Goal: Information Seeking & Learning: Learn about a topic

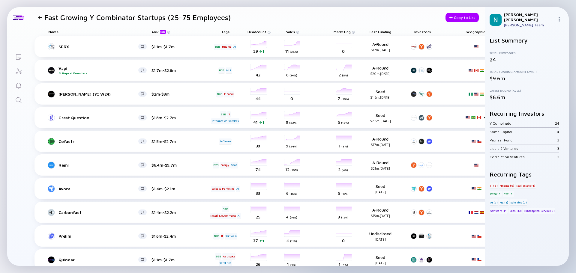
click at [342, 10] on header "Fast Growing Y Combinator Startups (25-75 Employees) Copy to List" at bounding box center [257, 17] width 455 height 20
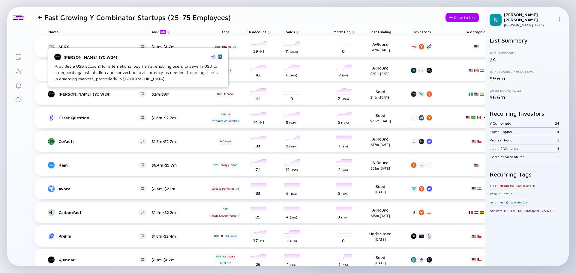
click at [213, 58] on img at bounding box center [213, 57] width 4 height 4
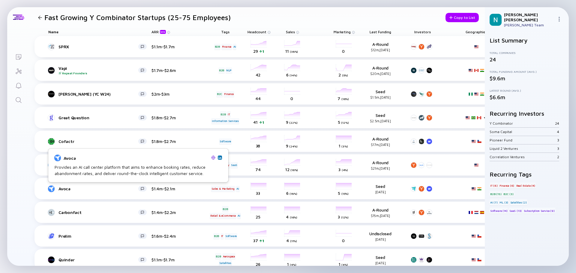
click at [213, 157] on img at bounding box center [213, 158] width 4 height 4
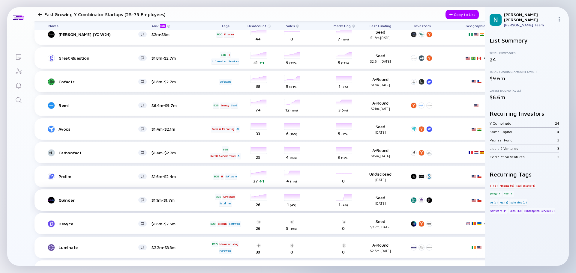
scroll to position [60, 0]
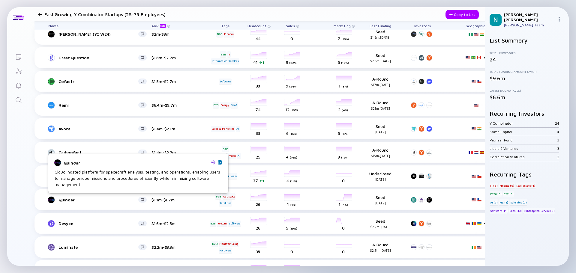
click at [215, 163] on img at bounding box center [213, 163] width 4 height 4
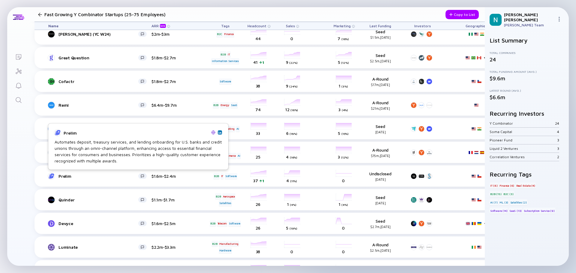
click at [212, 133] on img at bounding box center [213, 133] width 4 height 4
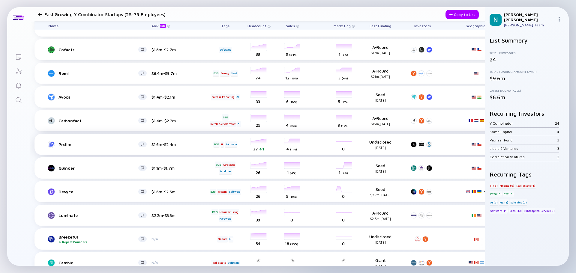
scroll to position [130, 0]
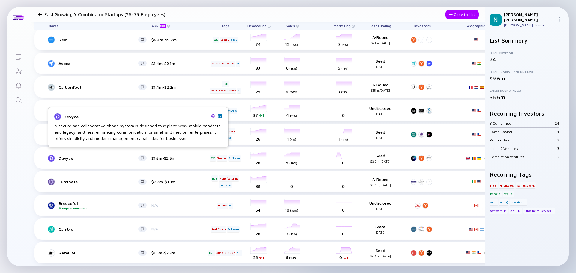
click at [213, 117] on img at bounding box center [213, 116] width 4 height 4
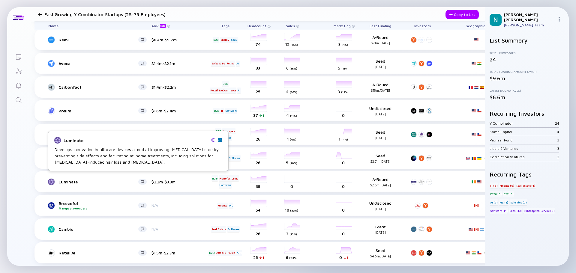
click at [213, 141] on img at bounding box center [213, 140] width 4 height 4
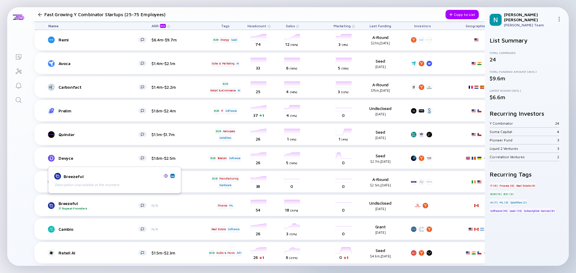
click at [166, 176] on img at bounding box center [166, 176] width 4 height 4
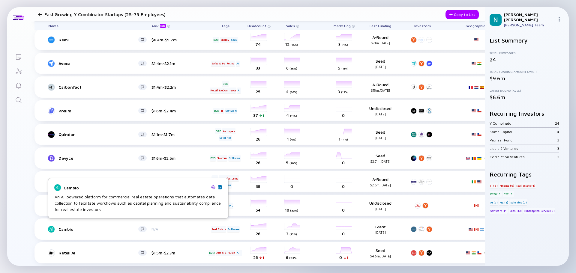
click at [213, 189] on img at bounding box center [213, 188] width 4 height 4
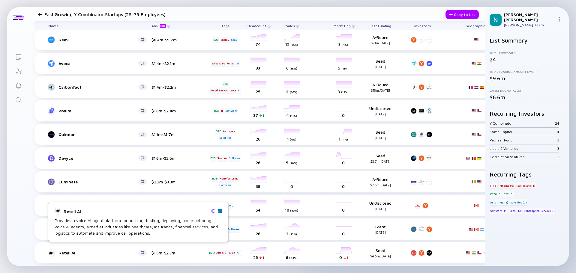
click at [215, 213] on img at bounding box center [213, 211] width 4 height 4
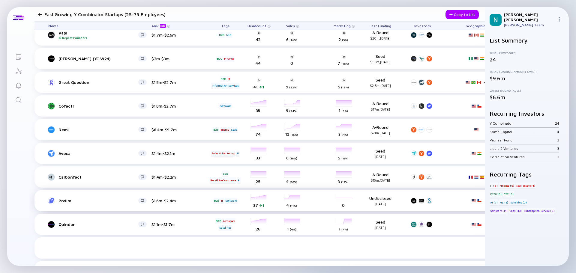
scroll to position [0, 0]
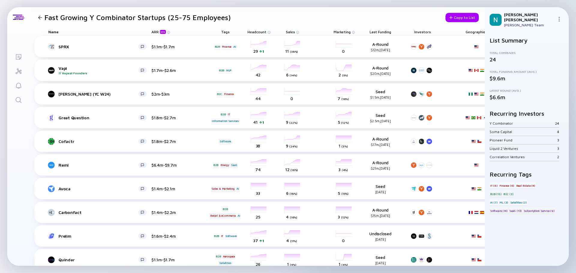
click at [253, 5] on div "Lists Fast Growing Y Combinator Startups (25-75 Employees) Copy to List Name AR…" at bounding box center [288, 136] width 576 height 273
